Goal: Task Accomplishment & Management: Use online tool/utility

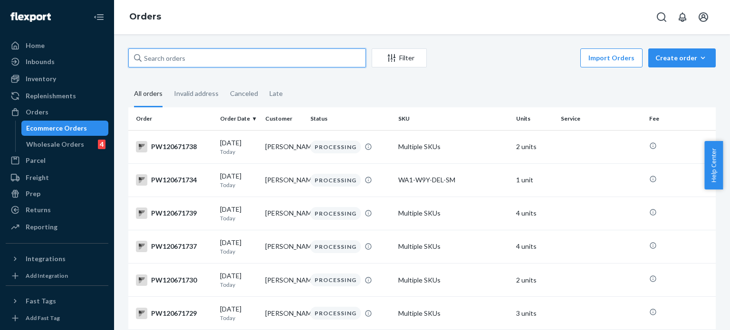
click at [348, 56] on input "text" at bounding box center [247, 57] width 238 height 19
paste input "PW120647938"
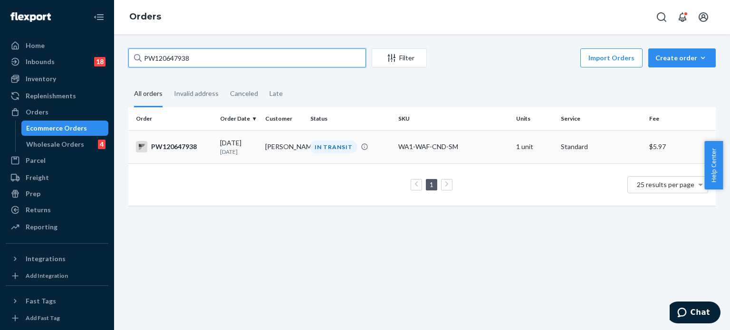
type input "PW120647938"
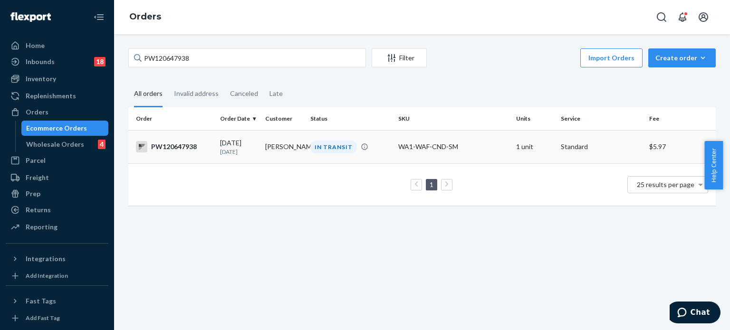
click at [376, 139] on td "IN TRANSIT" at bounding box center [351, 146] width 88 height 33
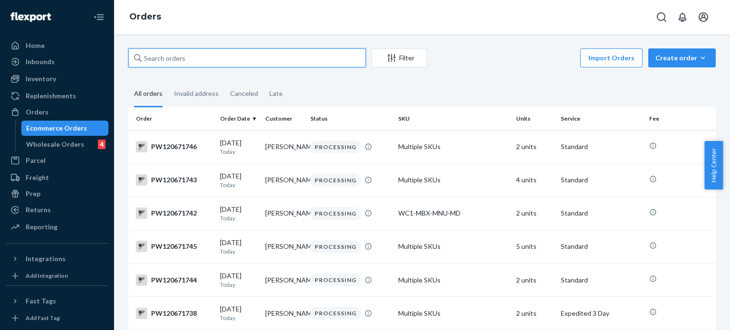
click at [231, 52] on input "text" at bounding box center [247, 57] width 238 height 19
paste input "PW120671532"
type input "PW120671532"
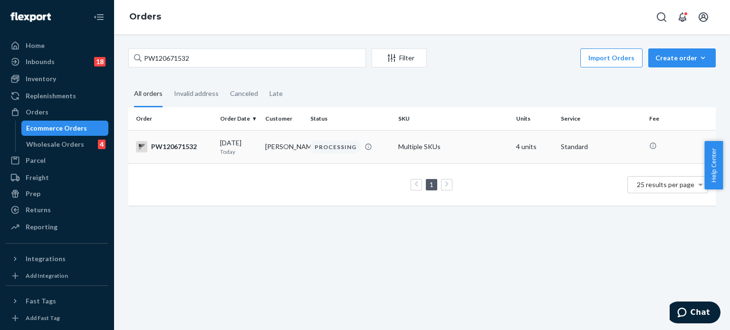
click at [382, 144] on div "PROCESSING" at bounding box center [350, 147] width 84 height 13
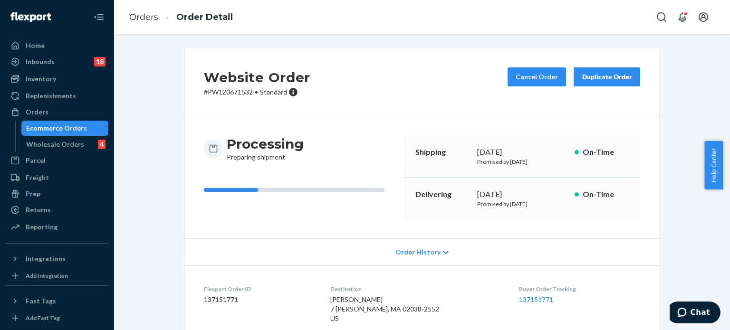
click at [494, 86] on div "Website Order # PW120671532 • Standard Cancel Order Duplicate Order" at bounding box center [422, 82] width 474 height 68
click at [521, 77] on button "Cancel Order" at bounding box center [537, 76] width 58 height 19
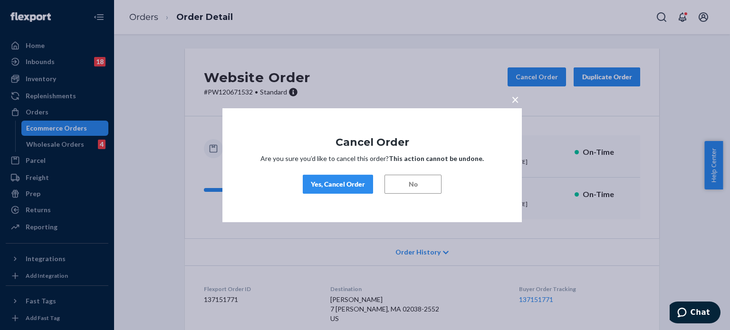
click at [343, 188] on div "Yes, Cancel Order" at bounding box center [338, 185] width 54 height 10
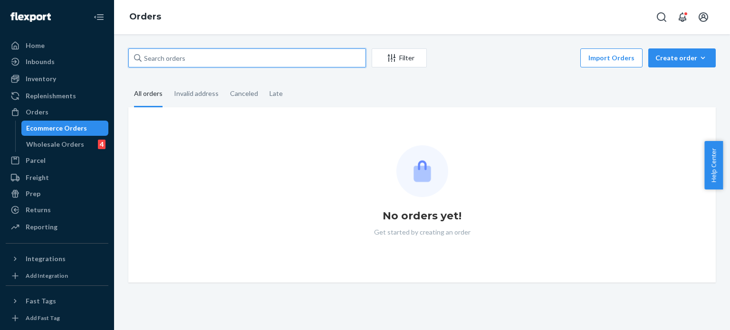
click at [283, 62] on input "text" at bounding box center [247, 57] width 238 height 19
paste input "PW120654412"
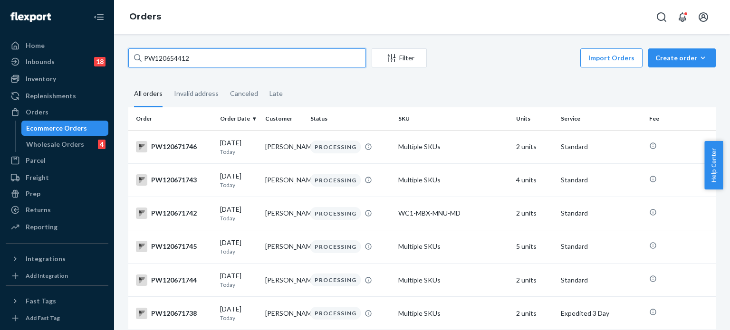
type input "PW120654412"
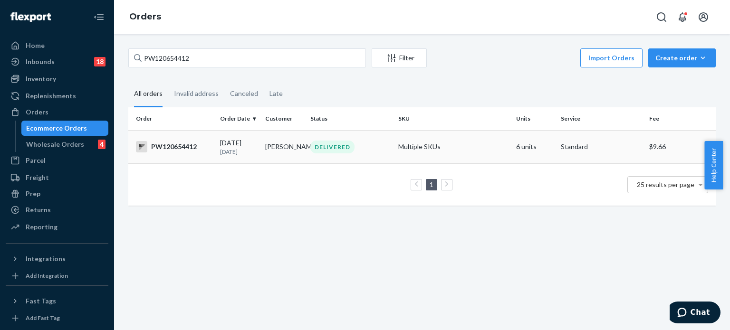
click at [388, 139] on td "DELIVERED" at bounding box center [351, 146] width 88 height 33
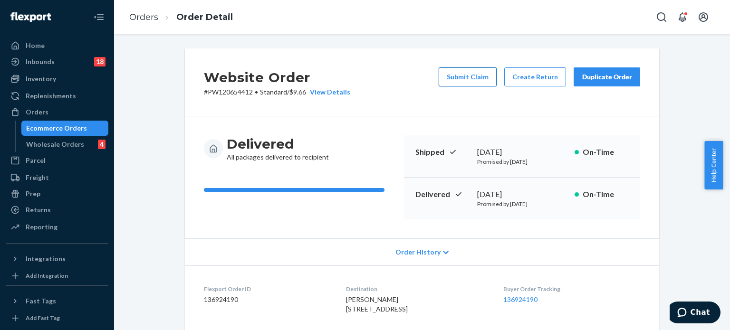
click at [461, 81] on button "Submit Claim" at bounding box center [468, 76] width 58 height 19
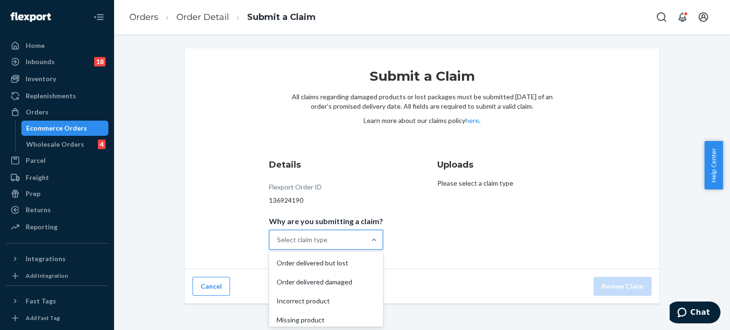
click at [333, 242] on div "Select claim type" at bounding box center [318, 240] width 96 height 19
click at [278, 242] on input "Why are you submitting a claim? option Order delivered but lost focused, 1 of 4…" at bounding box center [277, 240] width 1 height 10
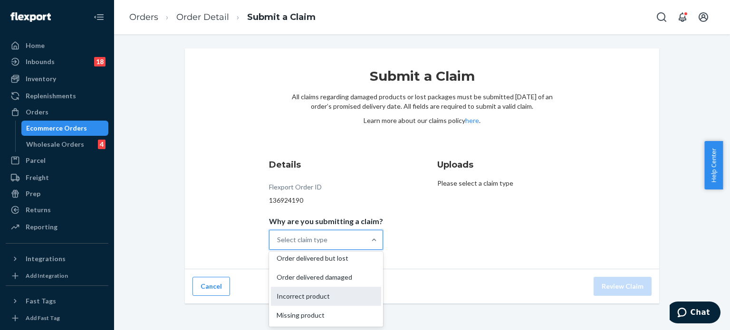
click at [318, 290] on div "Incorrect product" at bounding box center [326, 296] width 110 height 19
click at [278, 245] on input "Why are you submitting a claim? option Incorrect product focused, 3 of 4. 4 res…" at bounding box center [277, 240] width 1 height 10
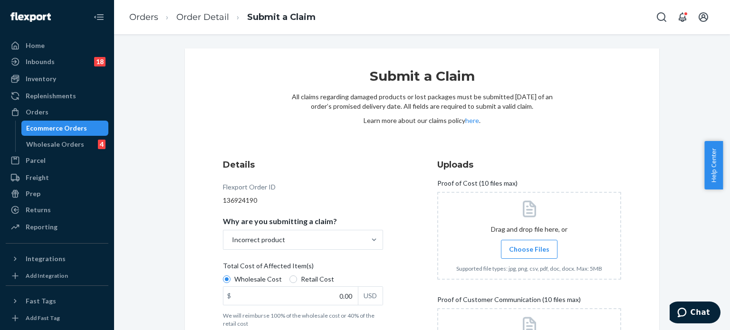
click at [307, 276] on span "Retail Cost" at bounding box center [317, 280] width 33 height 10
click at [297, 276] on input "Retail Cost" at bounding box center [293, 280] width 8 height 8
radio input "true"
radio input "false"
click at [526, 243] on label "Choose Files" at bounding box center [529, 249] width 57 height 19
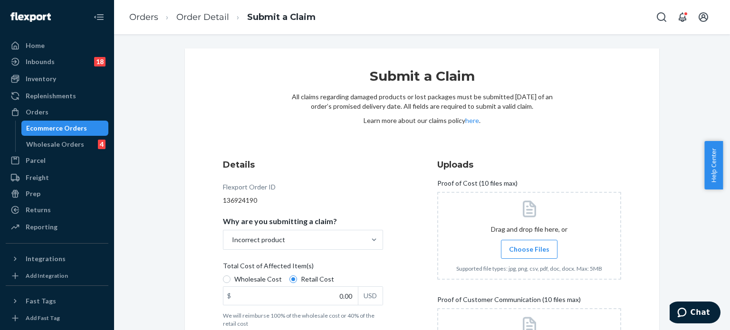
click at [529, 244] on input "Choose Files" at bounding box center [529, 249] width 0 height 10
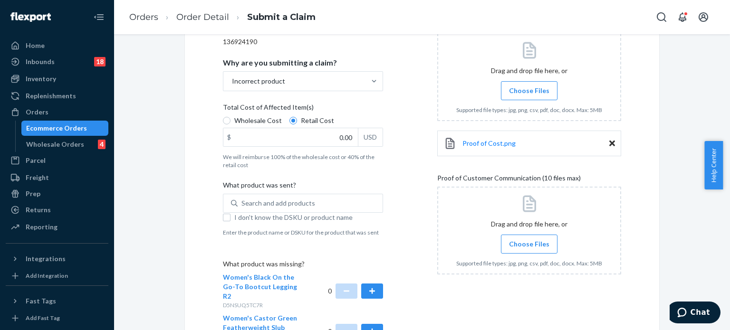
scroll to position [173, 0]
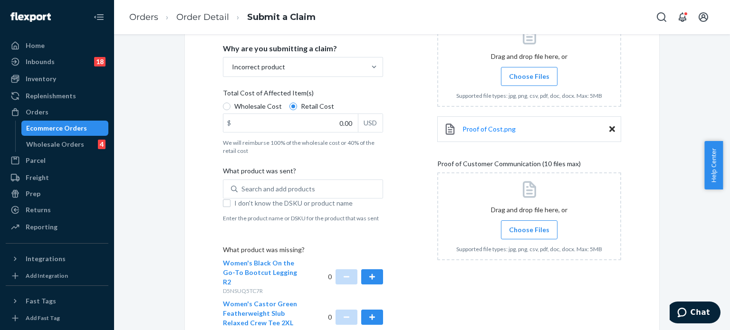
click at [521, 68] on label "Choose Files" at bounding box center [529, 76] width 57 height 19
click at [529, 71] on input "Choose Files" at bounding box center [529, 76] width 0 height 10
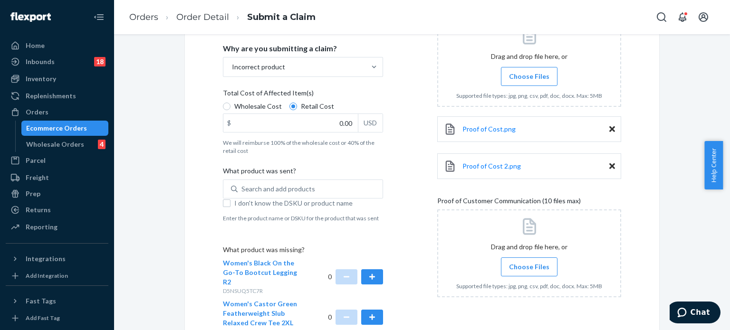
click at [521, 260] on label "Choose Files" at bounding box center [529, 267] width 57 height 19
click at [529, 262] on input "Choose Files" at bounding box center [529, 267] width 0 height 10
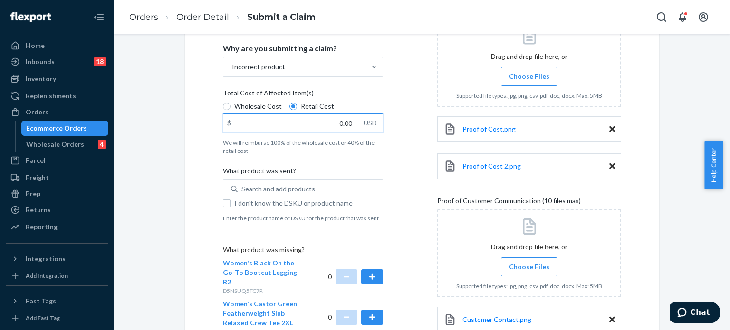
click at [324, 122] on input "0.00" at bounding box center [290, 123] width 135 height 18
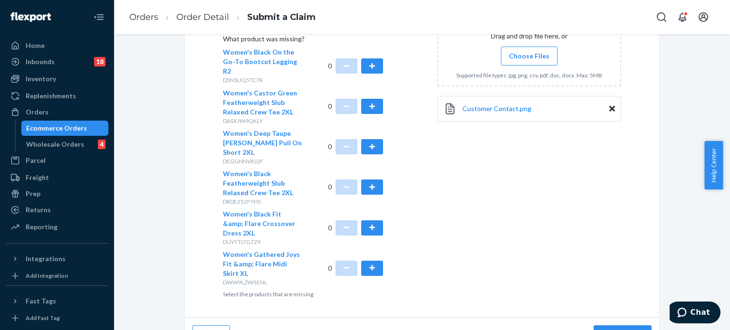
scroll to position [387, 0]
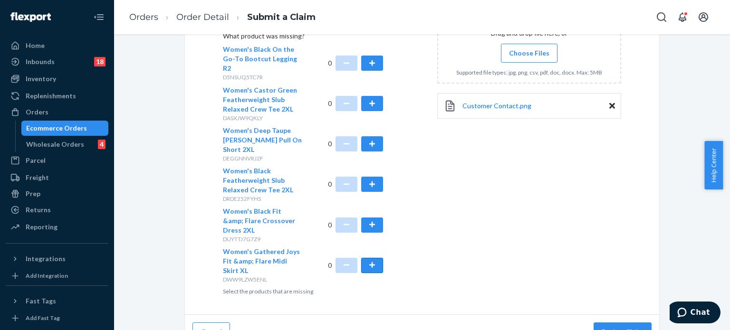
type input "50.00"
click at [365, 258] on button "button" at bounding box center [372, 265] width 22 height 15
click at [611, 323] on button "Review Claim" at bounding box center [623, 332] width 58 height 19
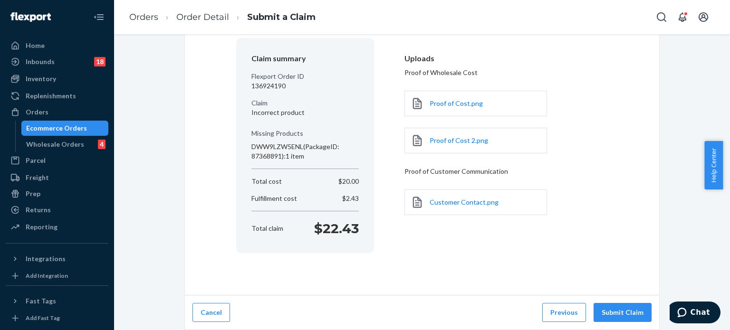
scroll to position [76, 0]
click at [634, 313] on button "Submit Claim" at bounding box center [623, 313] width 58 height 19
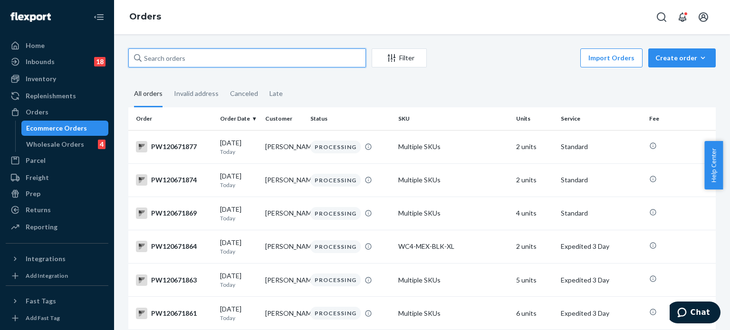
click at [298, 62] on input "text" at bounding box center [247, 57] width 238 height 19
paste input "PW120643832"
type input "PW120643832"
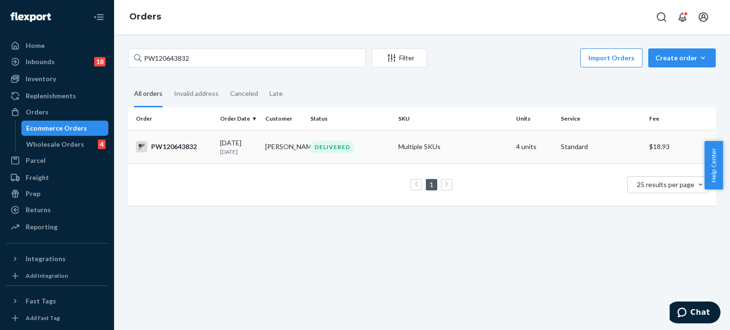
click at [382, 139] on td "DELIVERED" at bounding box center [351, 146] width 88 height 33
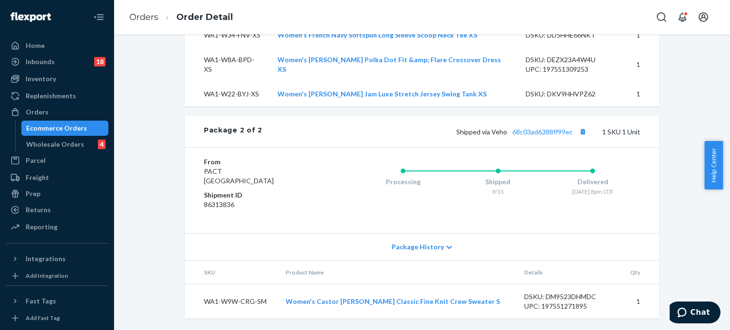
scroll to position [663, 0]
